Goal: Task Accomplishment & Management: Manage account settings

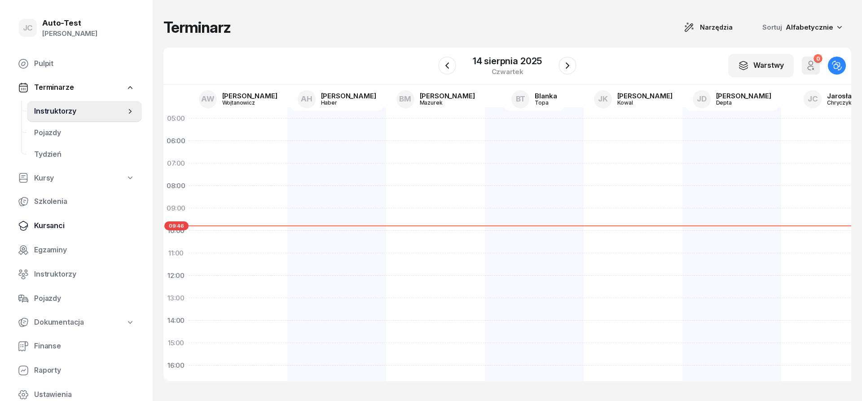
click at [66, 222] on span "Kursanci" at bounding box center [84, 226] width 101 height 12
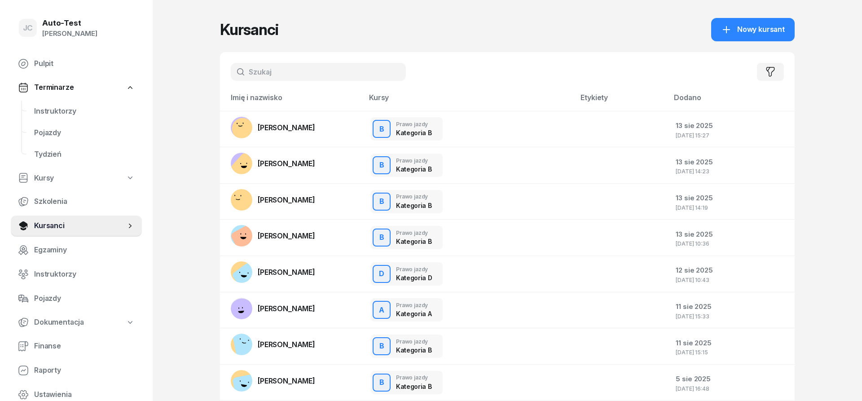
click at [284, 70] on input "text" at bounding box center [318, 72] width 175 height 18
type input "galas"
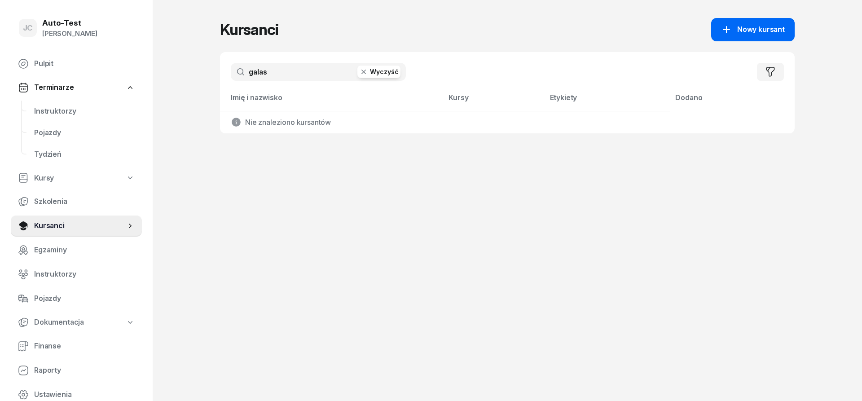
click at [721, 40] on link "Nowy kursant" at bounding box center [752, 29] width 83 height 23
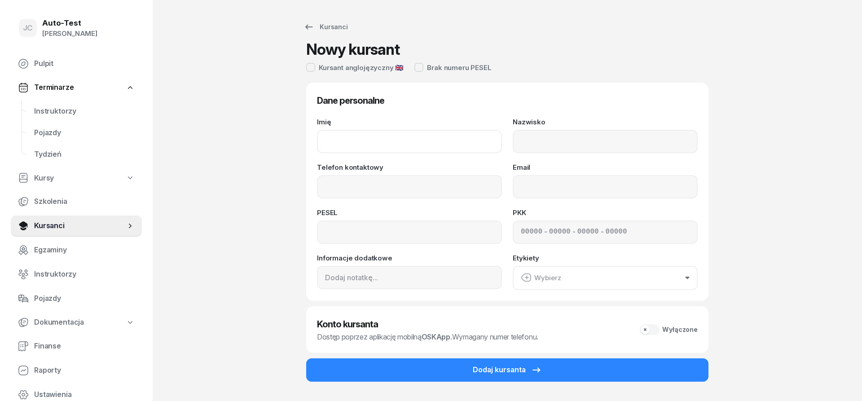
click at [420, 133] on input "Imię" at bounding box center [409, 141] width 185 height 23
type input "[PERSON_NAME]"
type input "Galas"
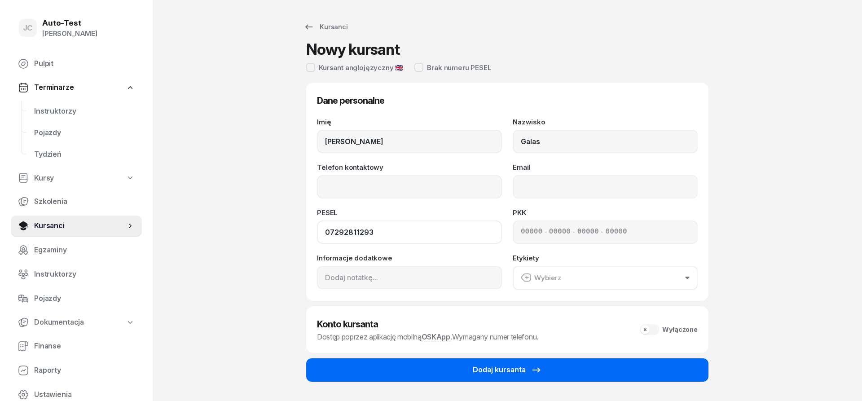
type input "07292811293"
click at [505, 368] on div "Dodaj kursanta" at bounding box center [507, 370] width 69 height 12
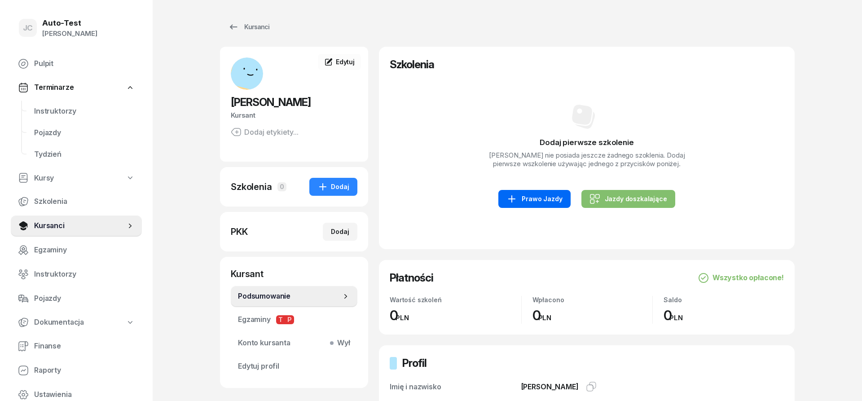
click at [539, 205] on link "Prawo Jazdy" at bounding box center [534, 199] width 72 height 18
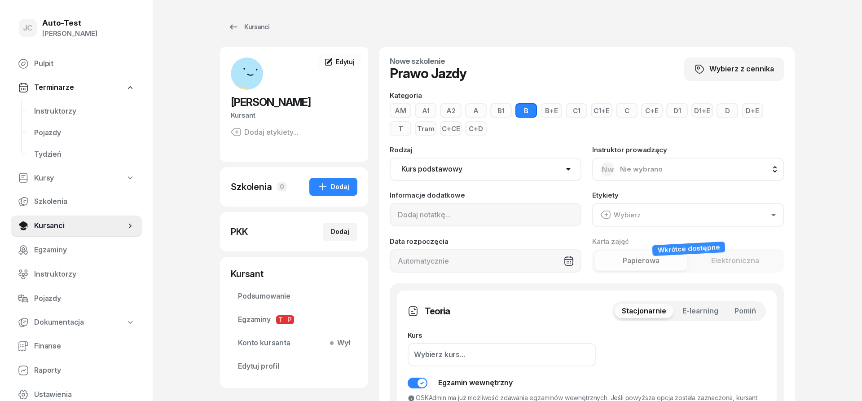
click at [746, 315] on span "Pomiń" at bounding box center [745, 311] width 22 height 12
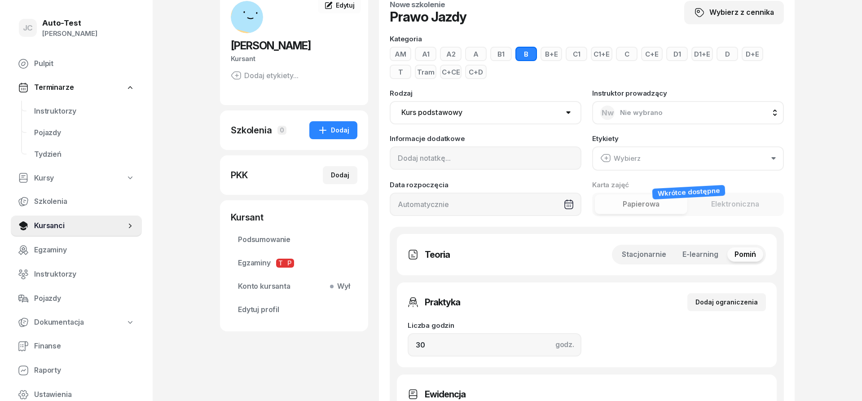
scroll to position [92, 0]
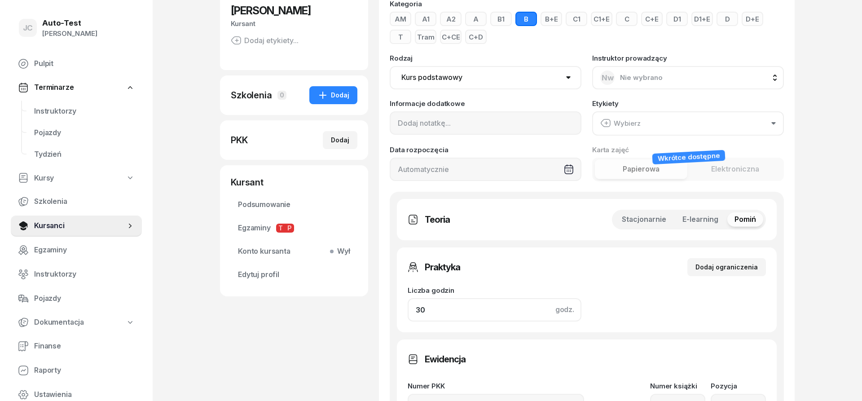
drag, startPoint x: 443, startPoint y: 310, endPoint x: 367, endPoint y: 327, distance: 78.6
click at [407, 313] on input "30" at bounding box center [494, 309] width 174 height 23
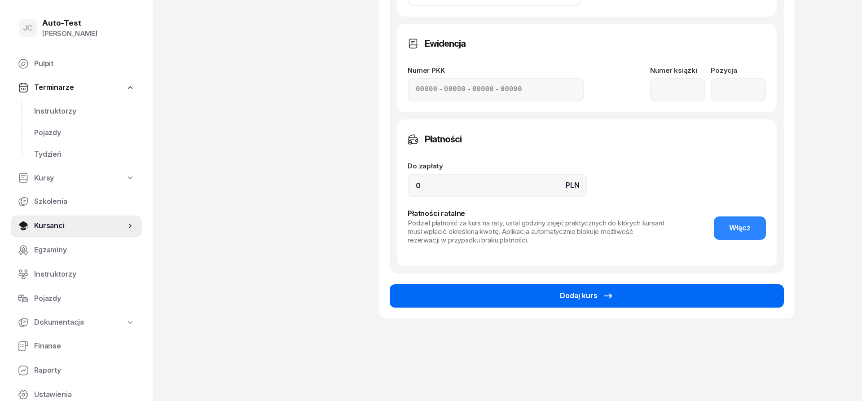
type input "1"
click at [457, 302] on button "Dodaj kurs" at bounding box center [587, 295] width 394 height 23
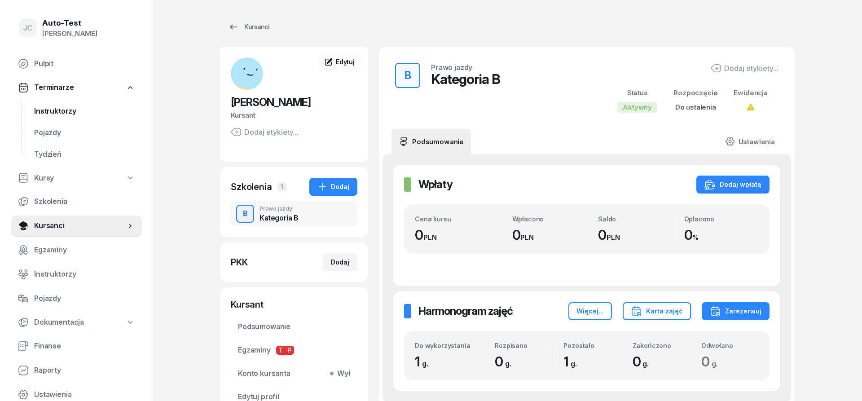
click at [79, 111] on span "Instruktorzy" at bounding box center [84, 111] width 101 height 12
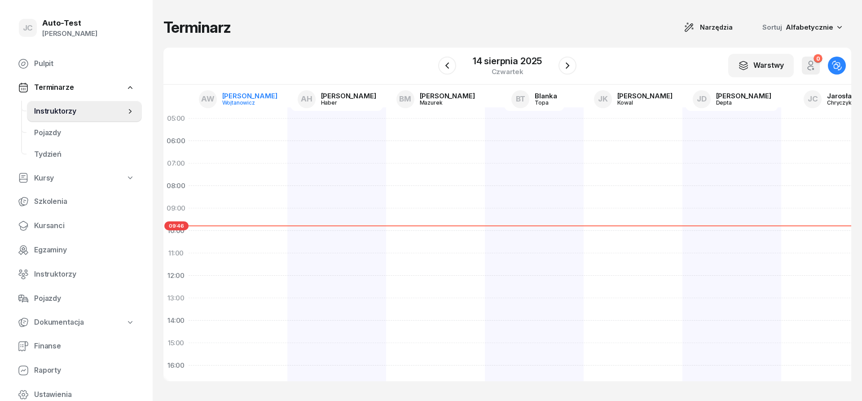
click at [236, 104] on div "Wojtanowicz" at bounding box center [243, 103] width 43 height 6
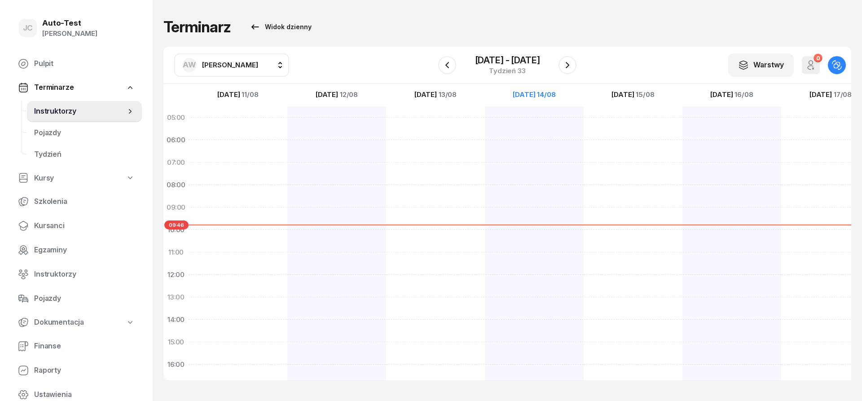
click at [230, 62] on span "[PERSON_NAME]" at bounding box center [230, 65] width 56 height 9
type input "chry"
click at [245, 123] on span "[PERSON_NAME]" at bounding box center [234, 124] width 55 height 12
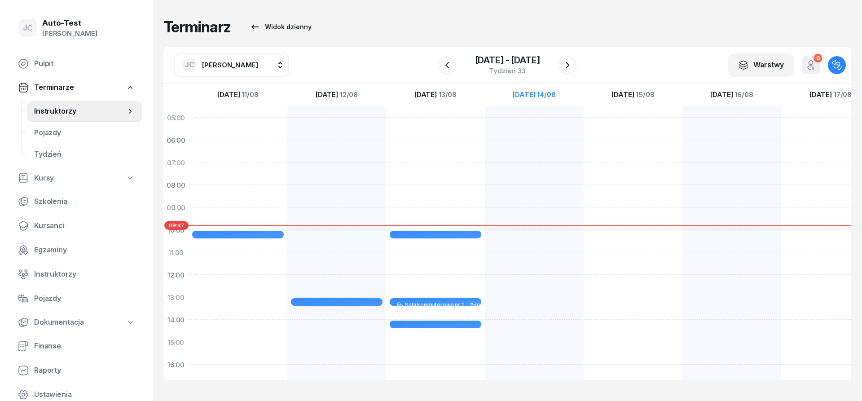
click at [583, 209] on div at bounding box center [632, 330] width 99 height 449
select select "09"
select select "11"
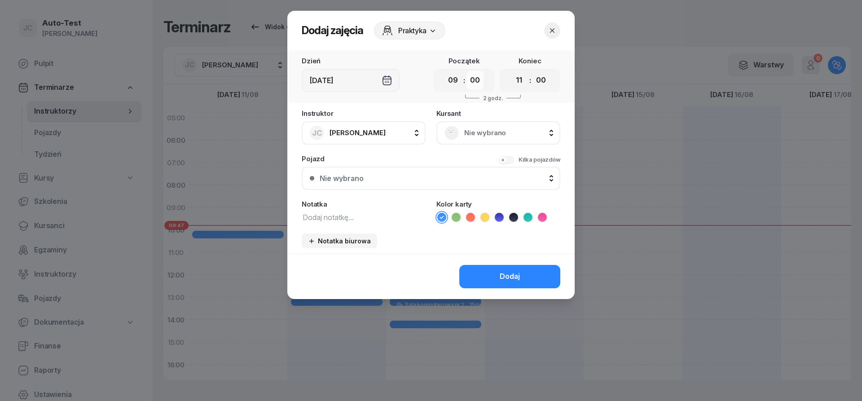
click at [466, 71] on select "00 05 10 15 20 25 30 35 40 45 50 55" at bounding box center [474, 80] width 17 height 19
select select "30"
click option "30" at bounding box center [0, 0] width 0 height 0
click at [510, 71] on select "00 01 02 03 04 05 06 07 08 09 10 11 12 13 14 15 16 17 18 19 20 21 22 23" at bounding box center [518, 80] width 17 height 19
select select "09"
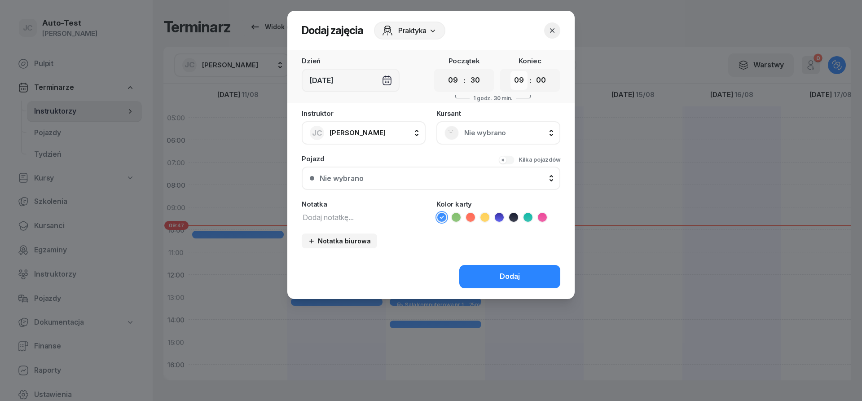
click option "09" at bounding box center [0, 0] width 0 height 0
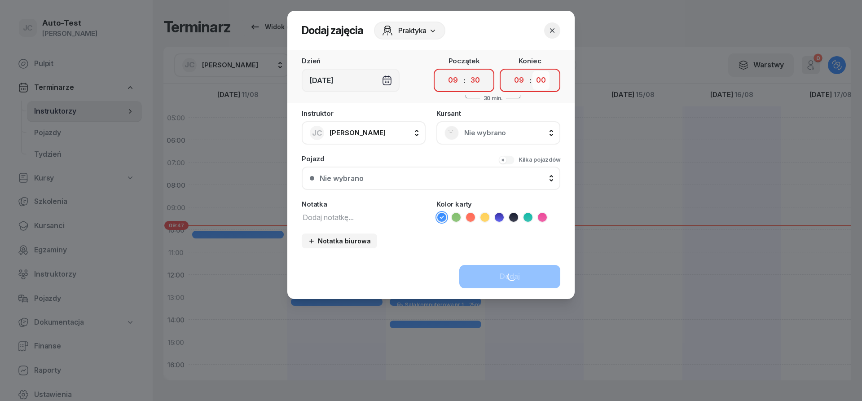
click at [532, 71] on select "00 05 10 15 20 25 30 35 40 45 50 55" at bounding box center [540, 80] width 17 height 19
select select "55"
click option "55" at bounding box center [0, 0] width 0 height 0
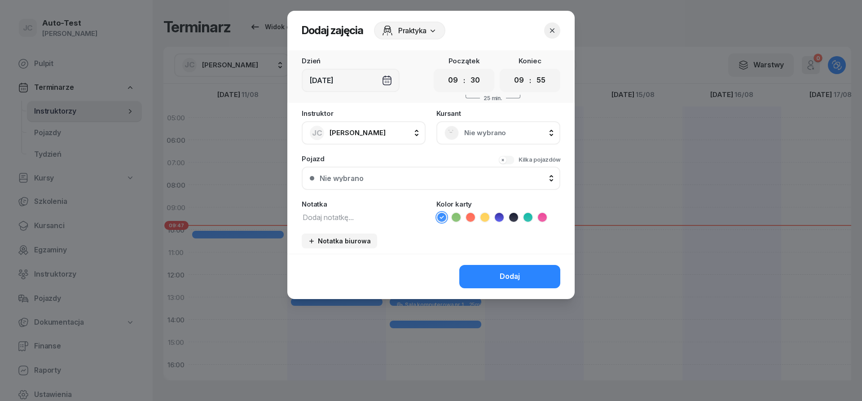
click at [469, 137] on span "Nie wybrano" at bounding box center [508, 133] width 88 height 12
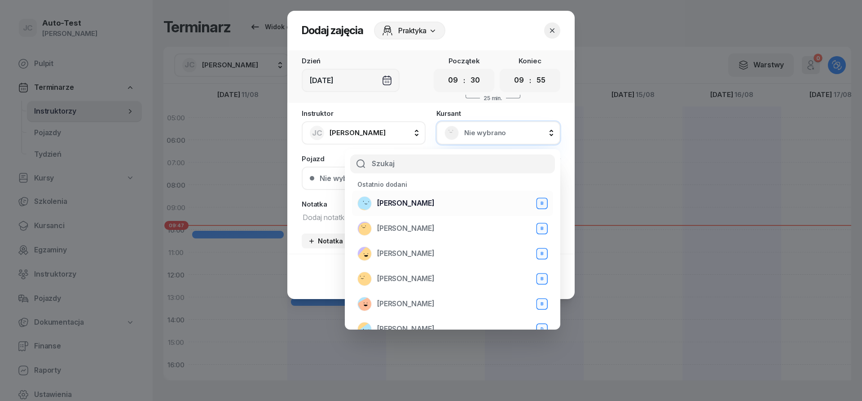
click at [414, 209] on span "[PERSON_NAME]" at bounding box center [405, 203] width 57 height 12
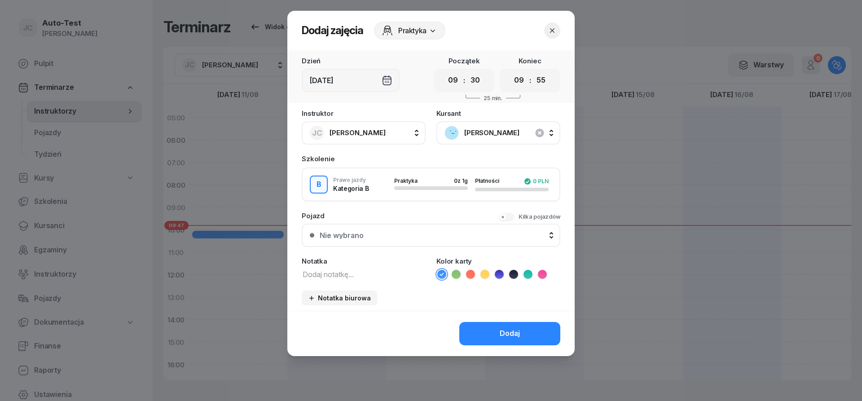
click at [385, 234] on div "Nie wybrano" at bounding box center [436, 235] width 232 height 7
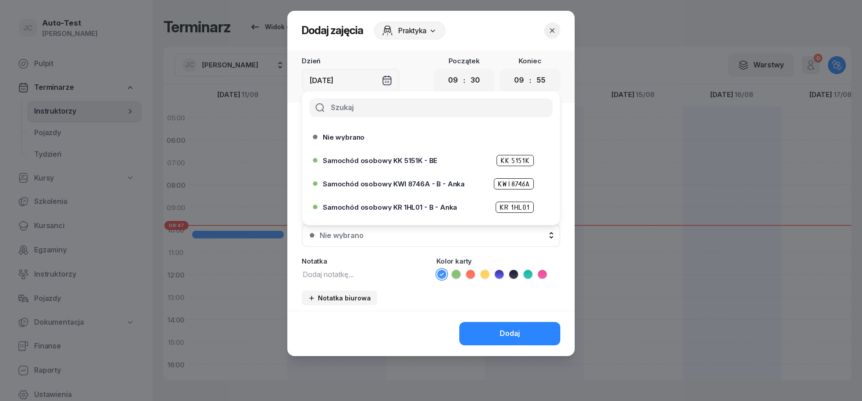
scroll to position [275, 0]
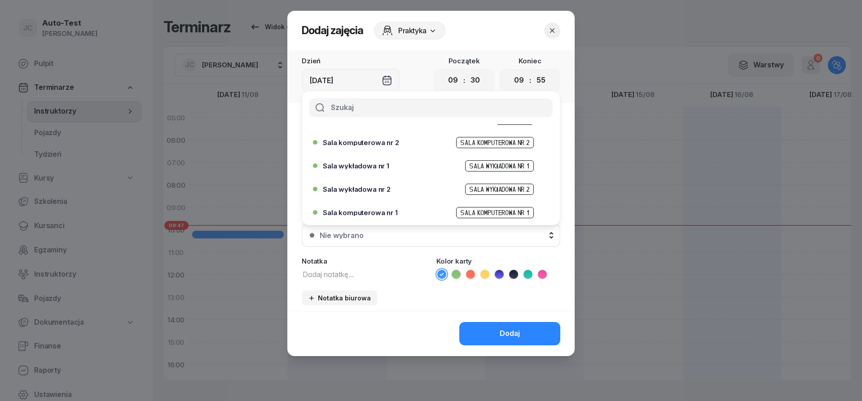
click at [378, 214] on span "Sala komputerowa nr 1" at bounding box center [360, 212] width 75 height 7
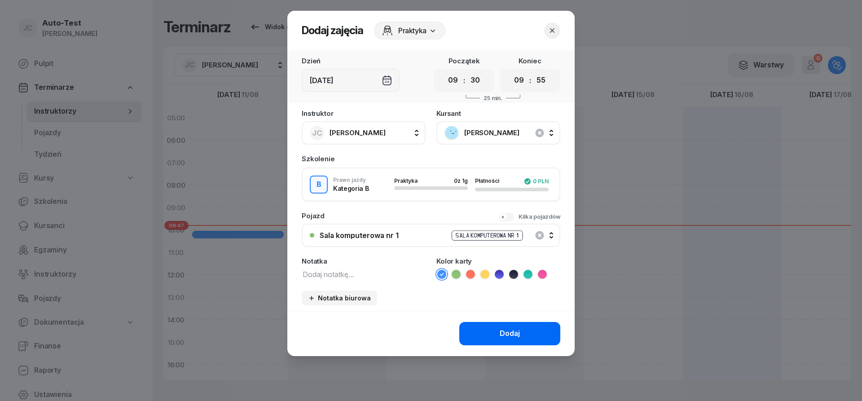
click at [514, 334] on div "Dodaj" at bounding box center [509, 334] width 20 height 12
